Goal: Task Accomplishment & Management: Use online tool/utility

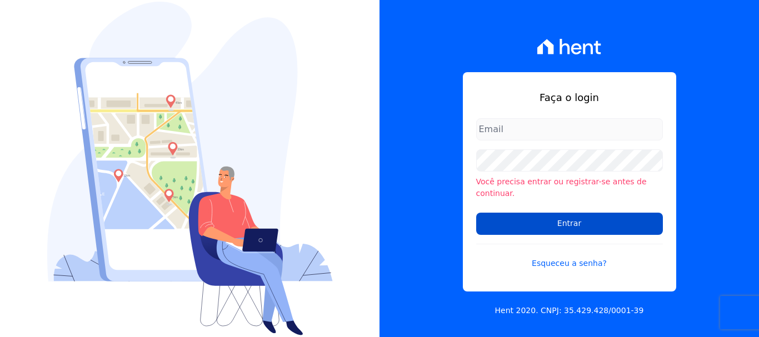
type input "ary@santuzzo.com.br"
click at [566, 215] on input "Entrar" at bounding box center [569, 224] width 187 height 22
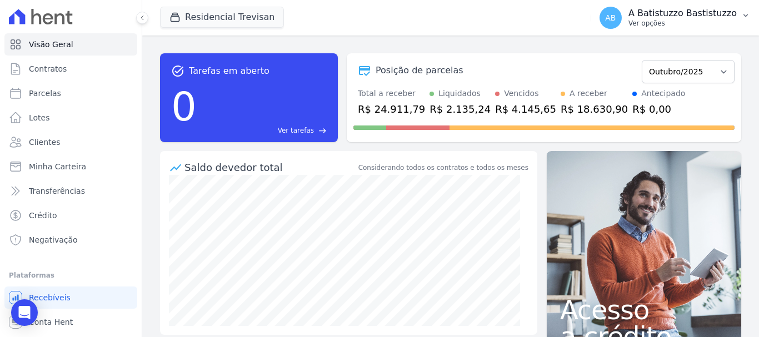
click at [615, 19] on span "AB" at bounding box center [610, 18] width 11 height 8
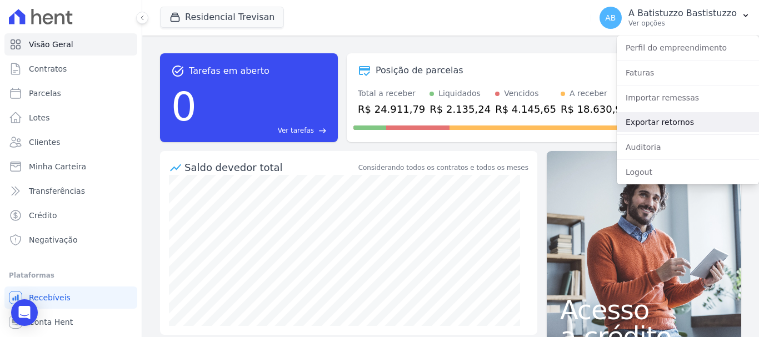
click at [650, 118] on link "Exportar retornos" at bounding box center [687, 122] width 142 height 20
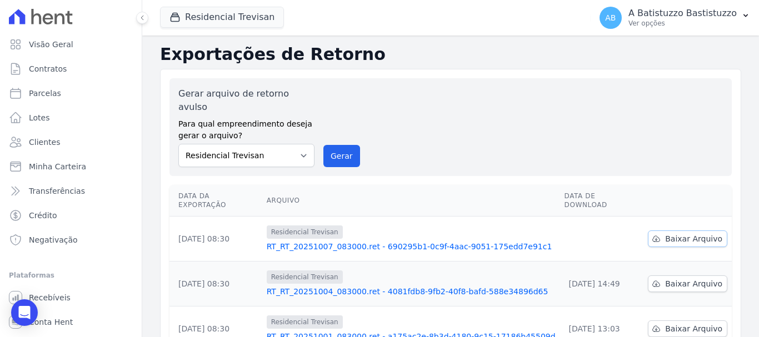
click at [679, 233] on span "Baixar Arquivo" at bounding box center [693, 238] width 57 height 11
click at [374, 241] on link "RT_RT_20251007_083000.ret - 690295b1-0c9f-4aac-9051-175edd7e91c1" at bounding box center [411, 246] width 289 height 11
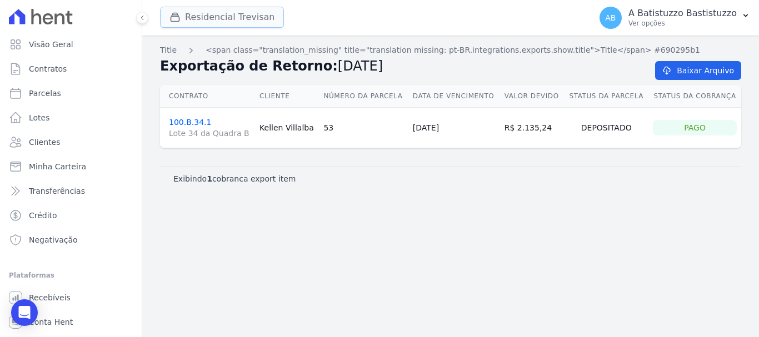
click at [199, 12] on button "Residencial Trevisan" at bounding box center [222, 17] width 124 height 21
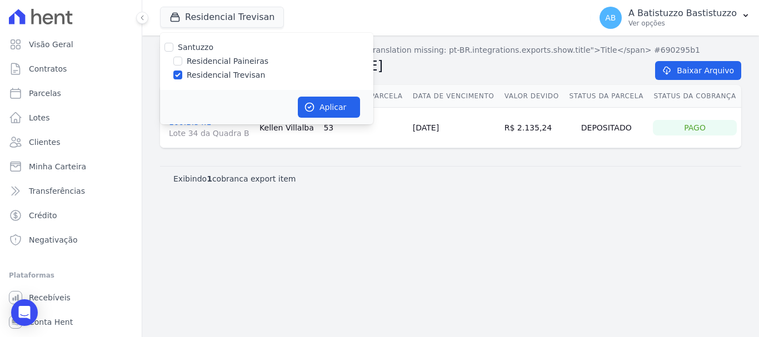
click at [177, 54] on div "Santuzzo Residencial Paineiras Residencial Trevisan" at bounding box center [266, 61] width 213 height 57
click at [178, 63] on input "Residencial Paineiras" at bounding box center [177, 61] width 9 height 9
checkbox input "true"
click at [178, 70] on div at bounding box center [177, 74] width 9 height 11
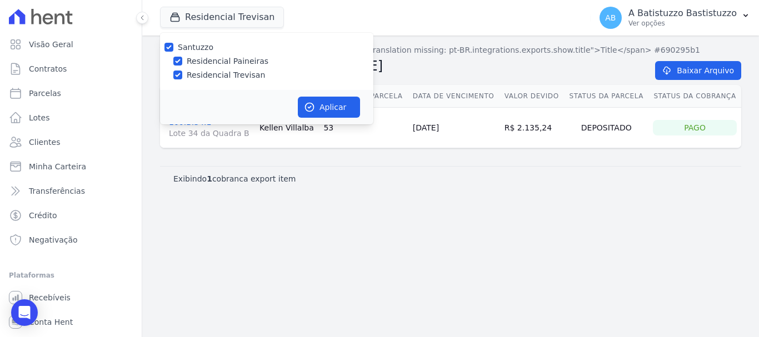
click at [174, 70] on div at bounding box center [177, 74] width 9 height 11
click at [178, 76] on input "Residencial Trevisan" at bounding box center [177, 75] width 9 height 9
checkbox input "false"
click at [319, 102] on button "Aplicar" at bounding box center [329, 107] width 62 height 21
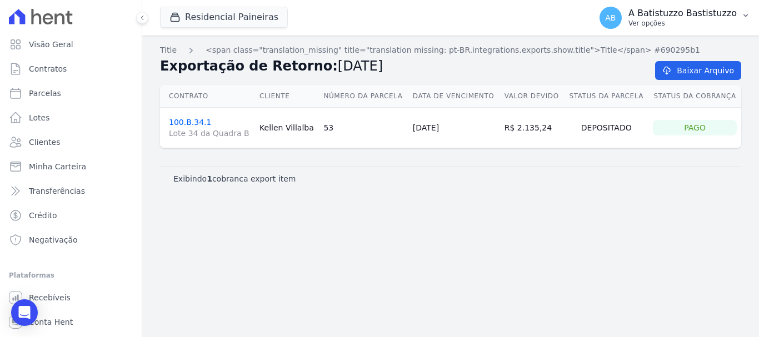
click at [615, 18] on span "AB" at bounding box center [610, 18] width 11 height 8
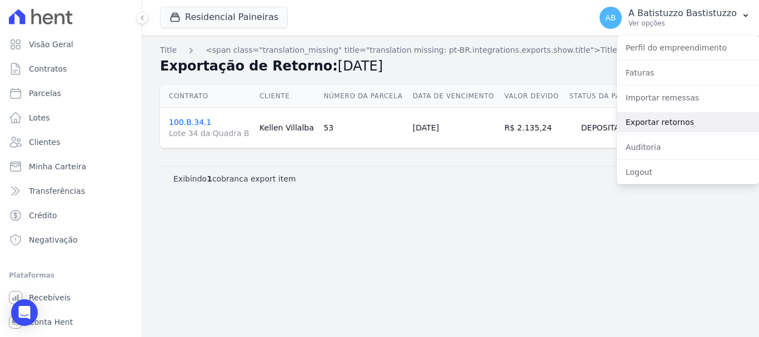
click at [643, 119] on link "Exportar retornos" at bounding box center [687, 122] width 142 height 20
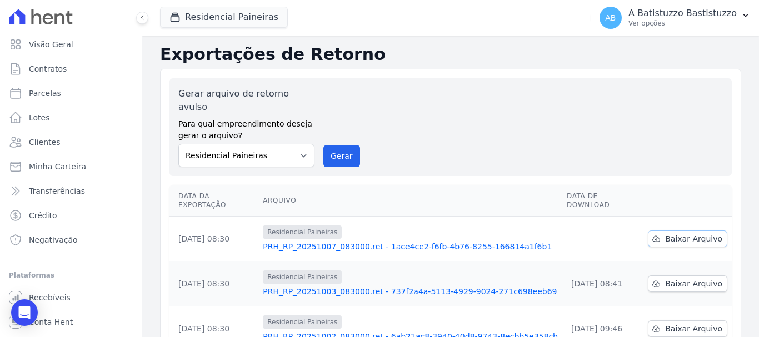
click at [669, 233] on span "Baixar Arquivo" at bounding box center [693, 238] width 57 height 11
click at [353, 241] on link "PRH_RP_20251007_083000.ret - 1ace4ce2-f6fb-4b76-8255-166814a1f6b1" at bounding box center [410, 246] width 295 height 11
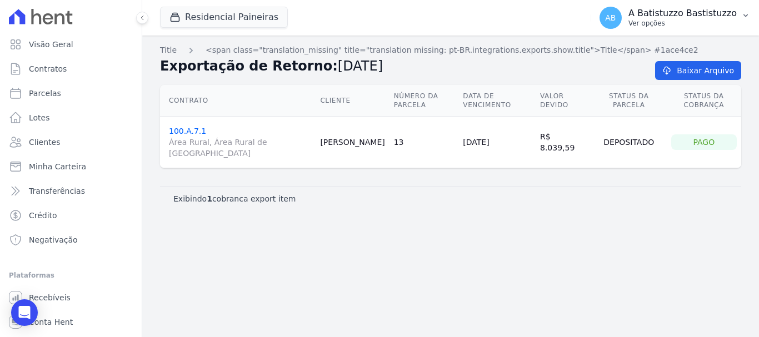
click at [615, 18] on span "AB" at bounding box center [610, 18] width 11 height 8
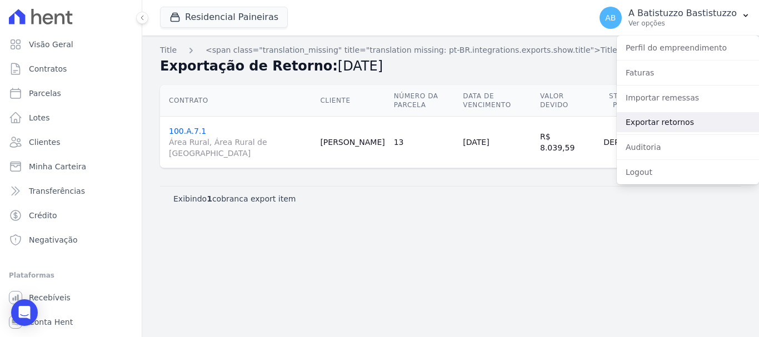
click at [631, 122] on link "Exportar retornos" at bounding box center [687, 122] width 142 height 20
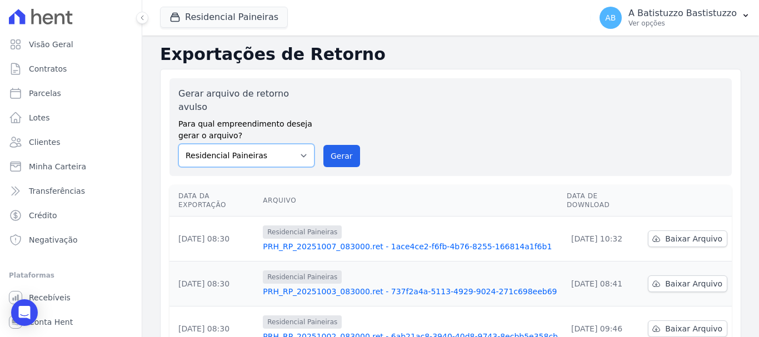
click at [302, 144] on select "Residencial Paineiras Residencial Trevisan" at bounding box center [246, 155] width 136 height 23
select select "4c1e337b-9410-4773-9ad8-94f5baa23e7f"
click at [178, 144] on select "Residencial Paineiras Residencial Trevisan" at bounding box center [246, 155] width 136 height 23
click at [339, 145] on button "Gerar" at bounding box center [341, 156] width 37 height 22
click at [224, 17] on button "Residencial Paineiras" at bounding box center [224, 17] width 128 height 21
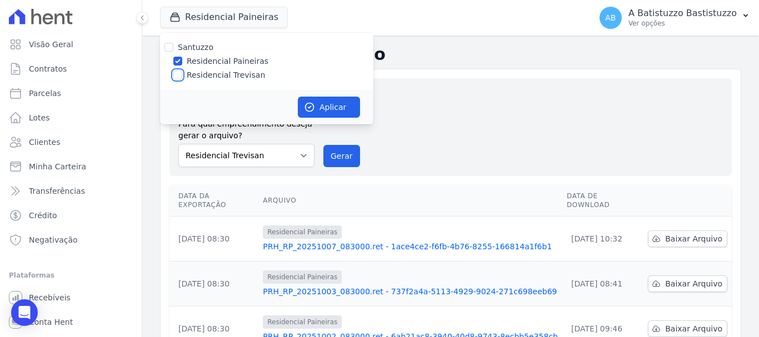
click at [175, 76] on input "Residencial Trevisan" at bounding box center [177, 75] width 9 height 9
checkbox input "true"
click at [178, 58] on input "Residencial Paineiras" at bounding box center [177, 61] width 9 height 9
checkbox input "false"
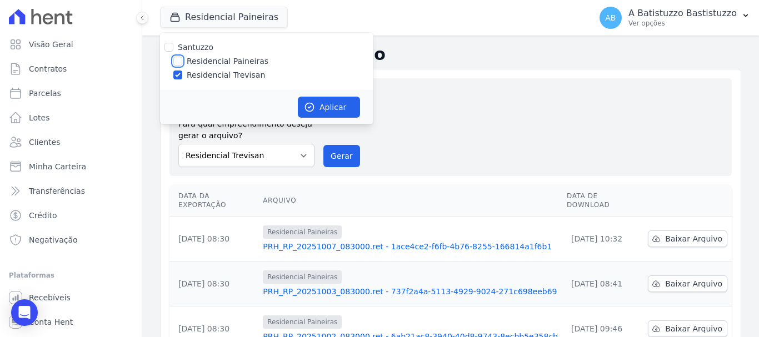
checkbox input "false"
click at [323, 105] on button "Aplicar" at bounding box center [329, 107] width 62 height 21
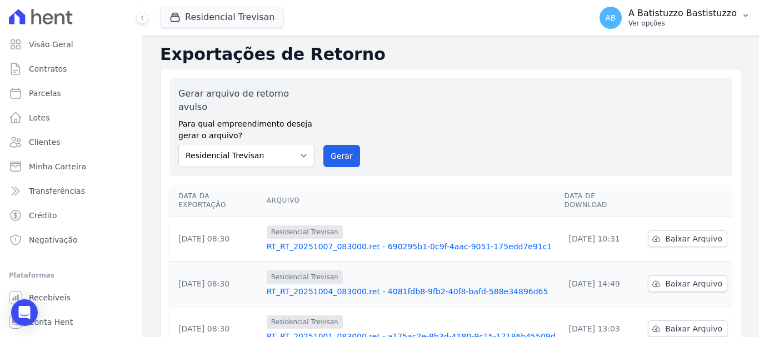
click at [615, 15] on span "AB" at bounding box center [610, 18] width 11 height 8
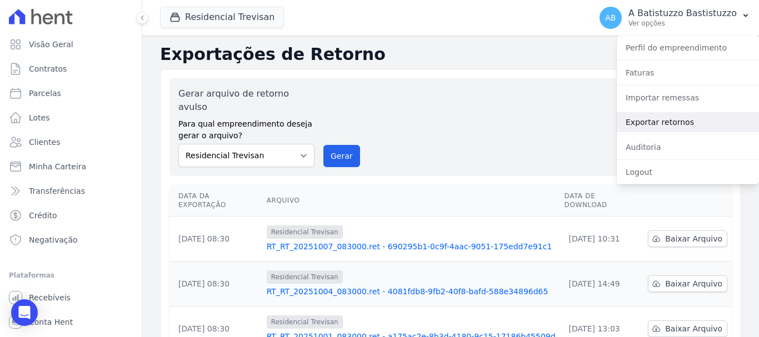
click at [634, 123] on link "Exportar retornos" at bounding box center [687, 122] width 142 height 20
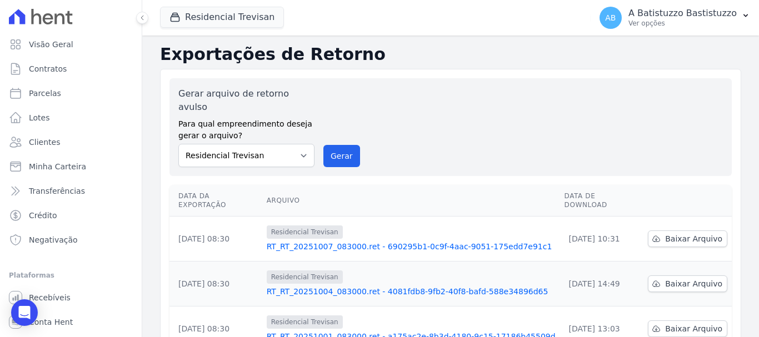
scroll to position [56, 0]
